Goal: Task Accomplishment & Management: Manage account settings

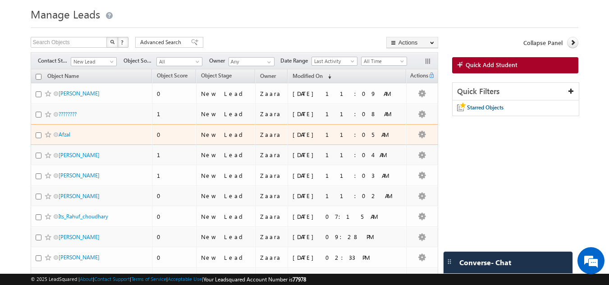
scroll to position [25, 0]
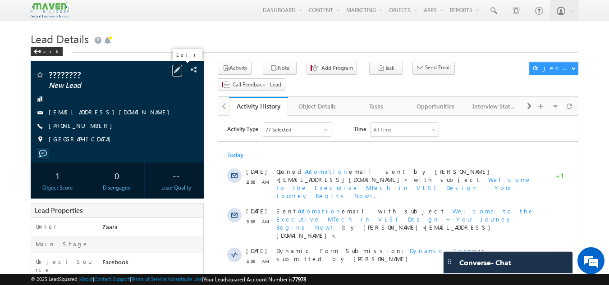
click at [182, 71] on span at bounding box center [177, 70] width 10 height 10
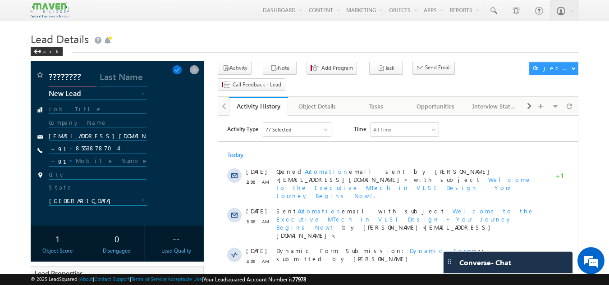
click at [70, 80] on input "????????" at bounding box center [73, 78] width 48 height 16
paste input "𝙶𝚘𝚠𝚝𝚑𝚊𝚖𝚒 | ಗೌತಮಿ"
drag, startPoint x: 60, startPoint y: 76, endPoint x: 96, endPoint y: 75, distance: 35.2
click at [96, 75] on input "𝙶𝚘𝚠𝚝𝚑𝚊𝚖𝚒 | ಗೌತಮಿ" at bounding box center [73, 78] width 48 height 16
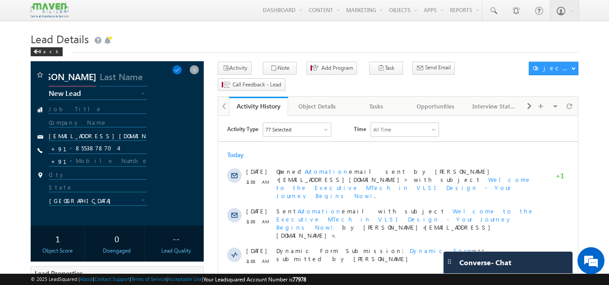
scroll to position [0, 0]
type input "𝙶𝚘𝚠𝚝𝚑𝚊𝚖i"
click at [190, 108] on div at bounding box center [117, 110] width 165 height 9
click at [182, 69] on span at bounding box center [177, 70] width 10 height 10
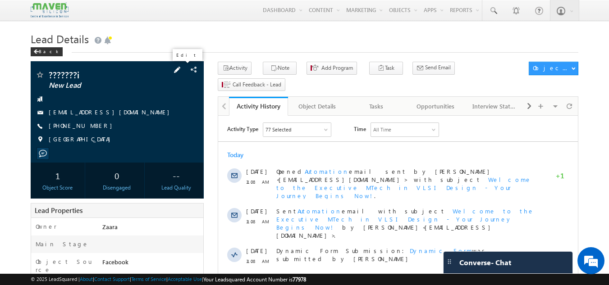
click at [180, 71] on span at bounding box center [177, 70] width 10 height 10
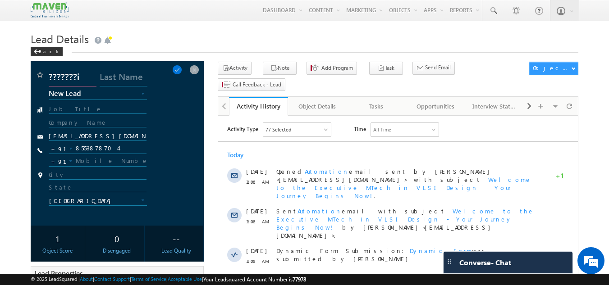
drag, startPoint x: 49, startPoint y: 78, endPoint x: 82, endPoint y: 78, distance: 32.5
click at [82, 78] on input "???????i" at bounding box center [73, 78] width 48 height 16
click at [80, 108] on input "text" at bounding box center [98, 110] width 98 height 9
paste input "𝙶𝚘𝚠𝚝𝚑𝚊𝚖𝚒 | ಗೌತಮಿ"
type input "𝙶𝚘𝚠𝚝𝚑𝚊𝚖𝚒 | ಗೌತಮಿ"
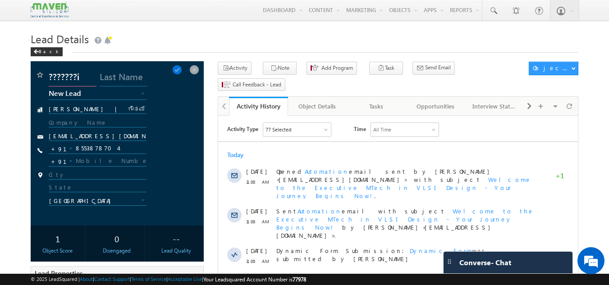
click at [66, 81] on input "???????i" at bounding box center [73, 78] width 48 height 16
type input "Gowthami"
click at [118, 107] on input "𝙶𝚘𝚠𝚝𝚑𝚊𝚖𝚒 | ಗೌತಮಿ" at bounding box center [98, 110] width 98 height 9
click at [181, 71] on span at bounding box center [177, 70] width 10 height 10
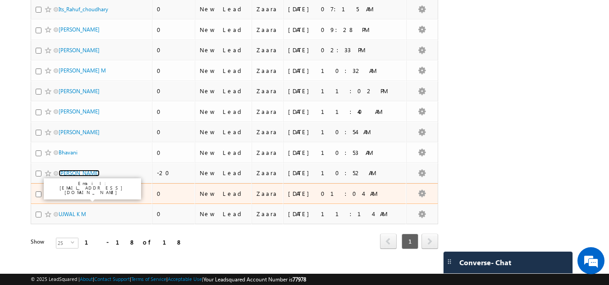
scroll to position [269, 0]
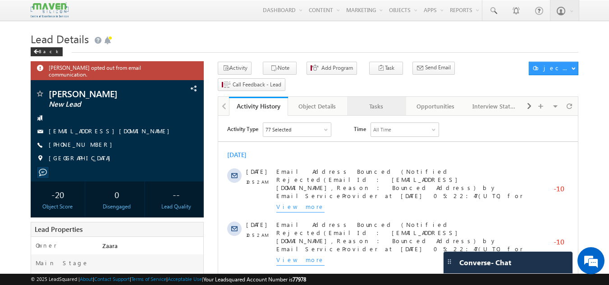
click at [385, 97] on link "Tasks" at bounding box center [376, 106] width 59 height 19
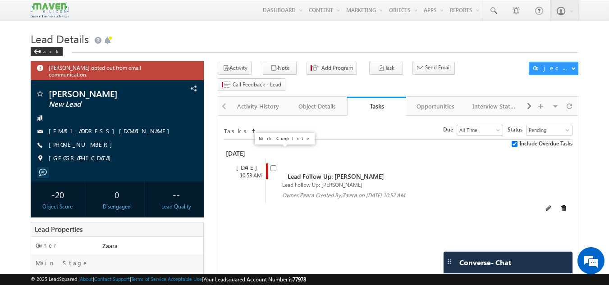
click at [276, 166] on input "checkbox" at bounding box center [274, 169] width 6 height 6
checkbox input "false"
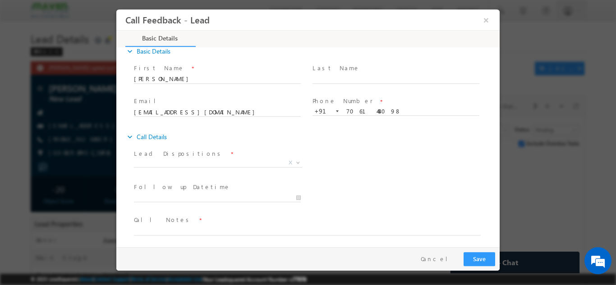
scroll to position [14, 0]
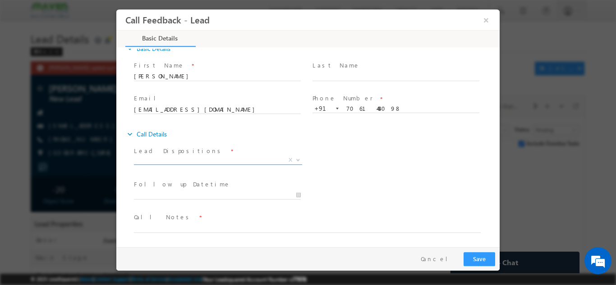
click at [155, 157] on span "X" at bounding box center [218, 160] width 168 height 9
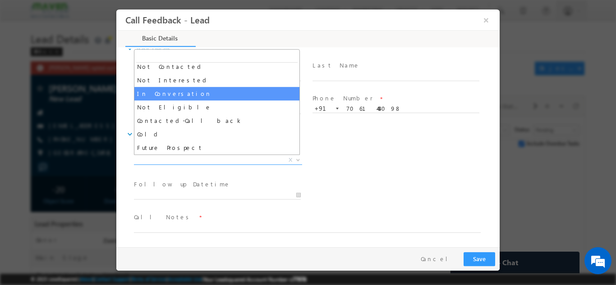
scroll to position [86, 0]
select select "Not Eligible"
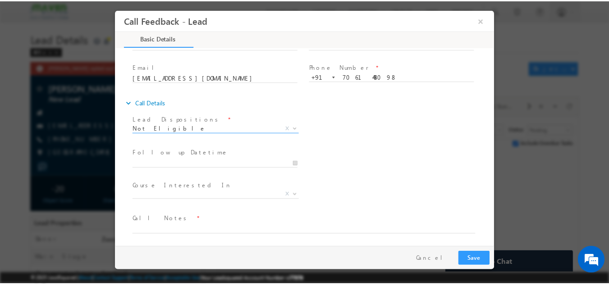
scroll to position [48, 0]
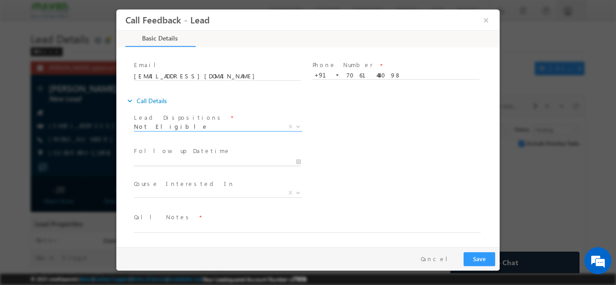
type input "08/09/2025 12:07 PM"
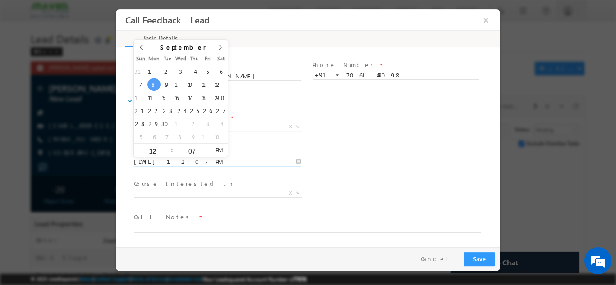
click at [179, 160] on input "08/09/2025 12:07 PM" at bounding box center [217, 161] width 167 height 9
click at [217, 194] on span "X" at bounding box center [218, 193] width 168 height 9
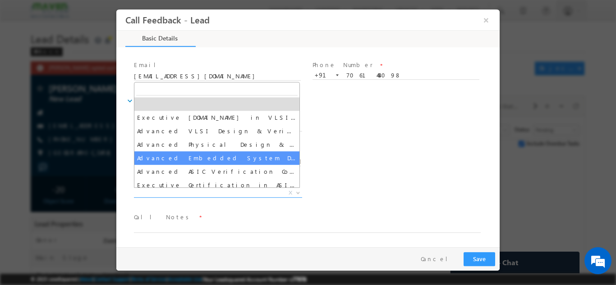
click at [390, 169] on div "Follow up Datetime * 08/09/2025 12:07 PM Program Type * Long Term Short Term X" at bounding box center [316, 160] width 368 height 33
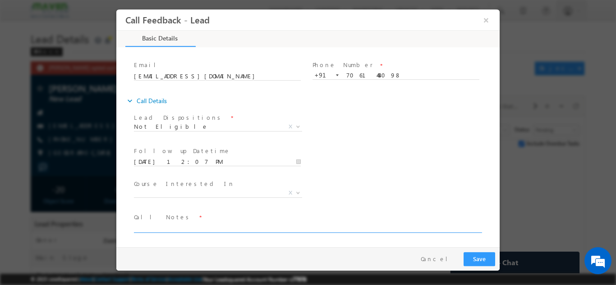
click at [196, 224] on textarea at bounding box center [307, 227] width 347 height 10
click at [370, 73] on input "7061443098" at bounding box center [396, 75] width 167 height 9
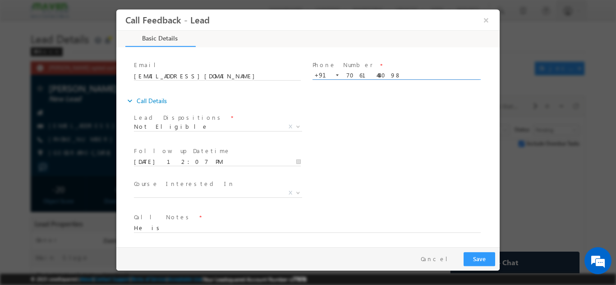
click at [370, 73] on input "7061443098" at bounding box center [396, 75] width 167 height 9
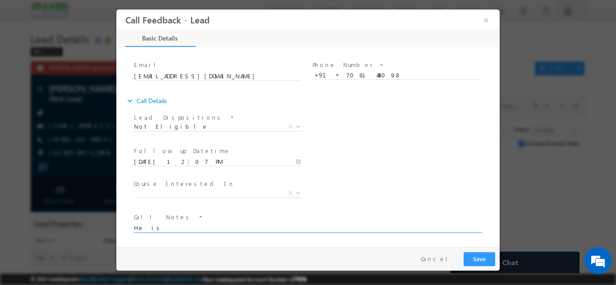
click at [189, 226] on textarea "He is" at bounding box center [307, 227] width 347 height 10
paste textarea "Lead Added in LSQ / By name Asma received the call and said it wrong number and…"
type textarea "Lead Added in LSQ / By name Asma received the call and said it wrong number and…"
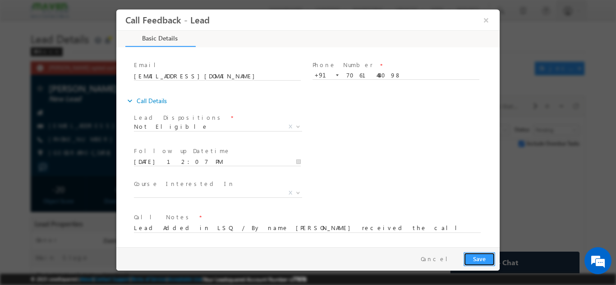
click at [484, 257] on button "Save" at bounding box center [480, 259] width 32 height 14
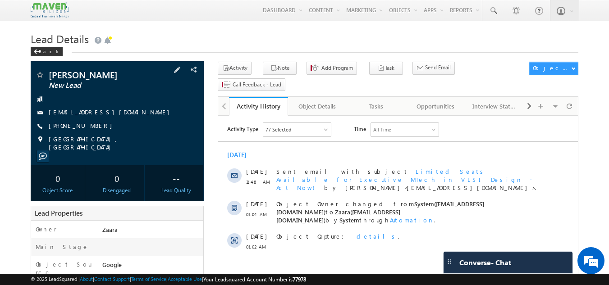
click at [92, 129] on div "[PHONE_NUMBER]" at bounding box center [117, 126] width 165 height 9
click at [134, 133] on div "[PERSON_NAME] New Lead [EMAIL_ADDRESS][DOMAIN_NAME] [PHONE_NUMBER]" at bounding box center [117, 110] width 165 height 81
drag, startPoint x: 61, startPoint y: 127, endPoint x: 92, endPoint y: 129, distance: 31.2
click at [92, 129] on span "[PHONE_NUMBER]" at bounding box center [83, 126] width 68 height 9
copy span "9353364307"
